Goal: Find specific page/section: Find specific page/section

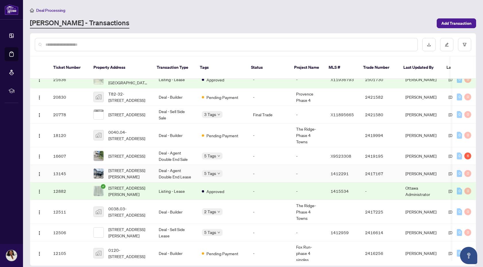
scroll to position [357, 0]
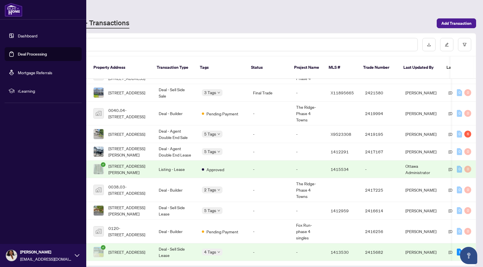
click at [37, 33] on link "Dashboard" at bounding box center [28, 35] width 20 height 5
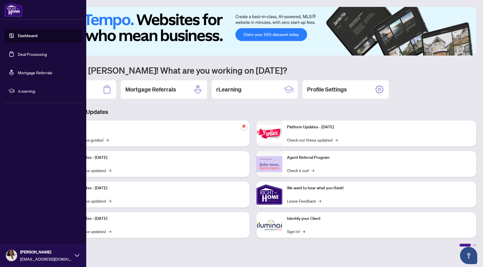
click at [30, 53] on link "Deal Processing" at bounding box center [32, 53] width 29 height 5
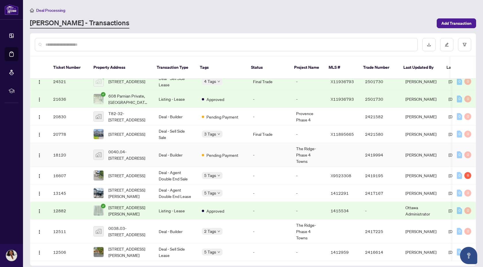
scroll to position [270, 0]
click at [172, 125] on td "Deal - Builder" at bounding box center [175, 117] width 43 height 18
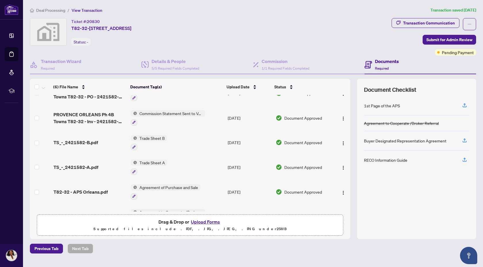
scroll to position [16, 0]
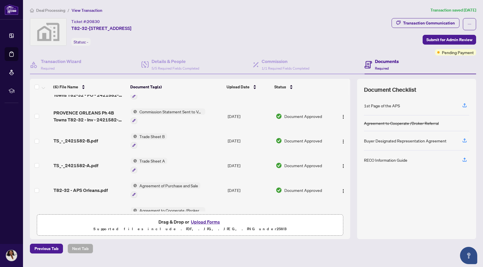
click at [142, 142] on div at bounding box center [149, 145] width 36 height 7
click at [142, 133] on span "Trade Sheet B" at bounding box center [152, 136] width 30 height 6
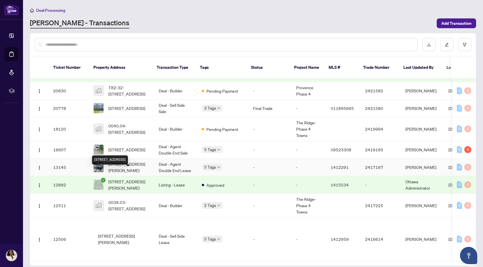
scroll to position [298, 0]
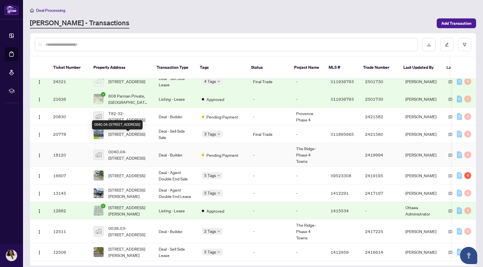
click at [111, 148] on span "0040.04-[STREET_ADDRESS]" at bounding box center [128, 154] width 41 height 13
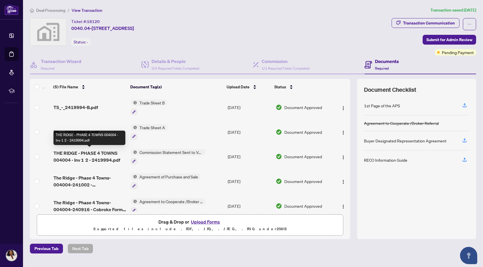
click at [98, 151] on span "THE RIDGE - PHASE 4 TOWNS 004004 - Inv 1 2 - 2419994.pdf" at bounding box center [89, 156] width 73 height 14
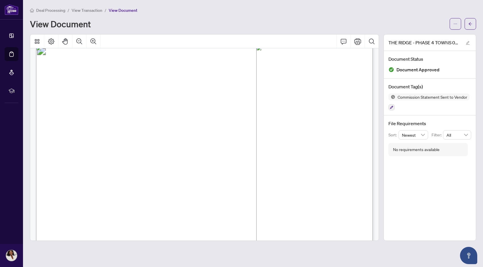
scroll to position [370, 0]
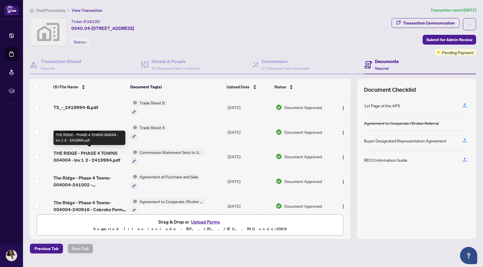
scroll to position [7, 0]
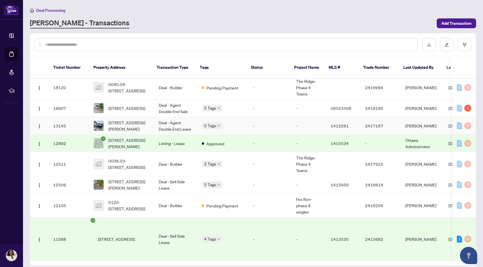
scroll to position [332, 0]
click at [68, 176] on td "12511" at bounding box center [69, 164] width 40 height 24
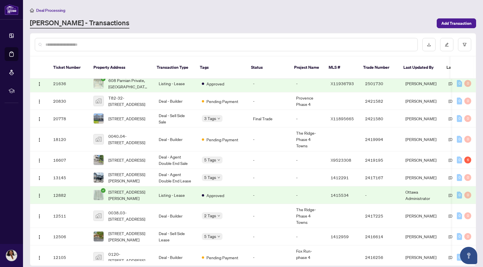
scroll to position [260, 0]
